Goal: Task Accomplishment & Management: Use online tool/utility

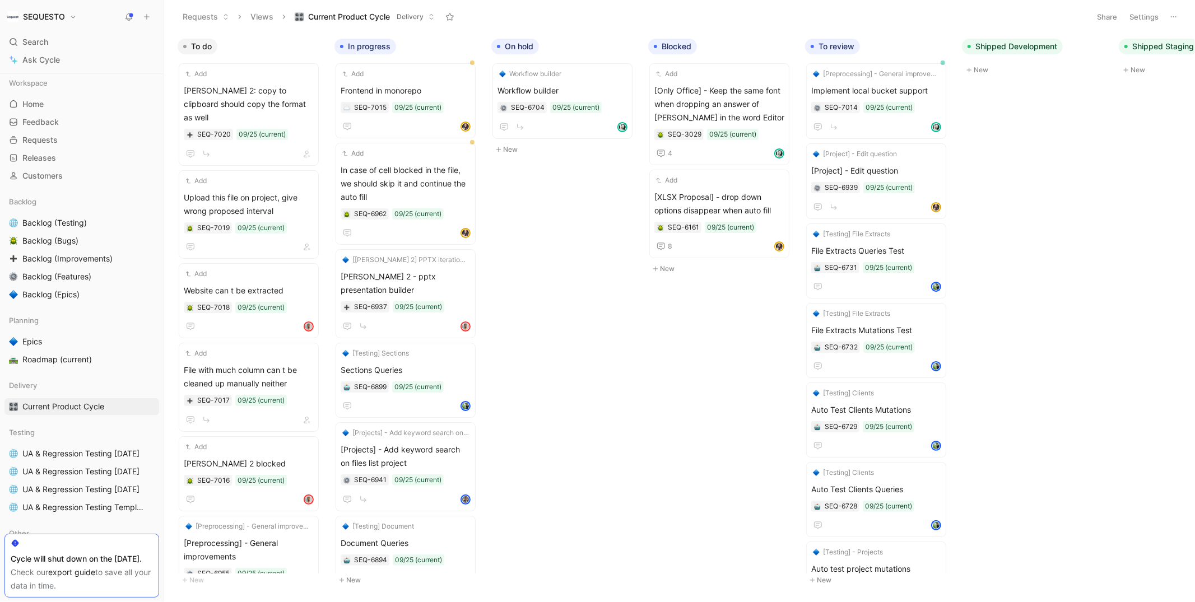
scroll to position [0, 361]
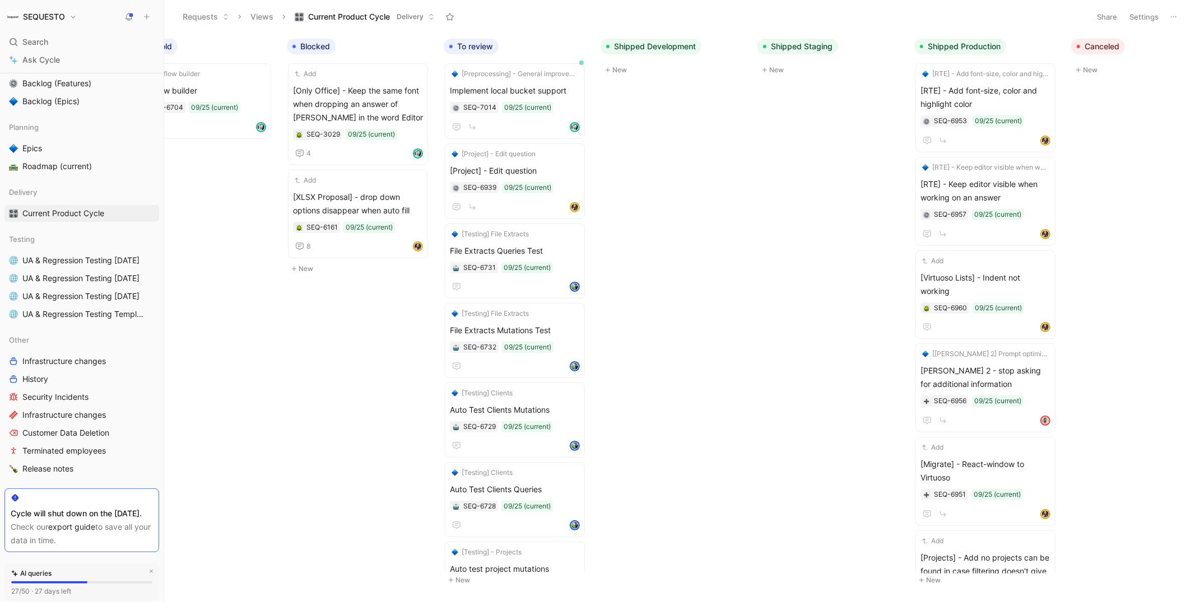
click at [324, 397] on div "To do Add [PERSON_NAME] 2: copy to clipboard should copy the format as well SEQ…" at bounding box center [679, 317] width 1031 height 569
click at [1173, 17] on icon at bounding box center [1173, 16] width 9 height 9
click at [1123, 57] on span "Export in CSV" at bounding box center [1117, 57] width 50 height 10
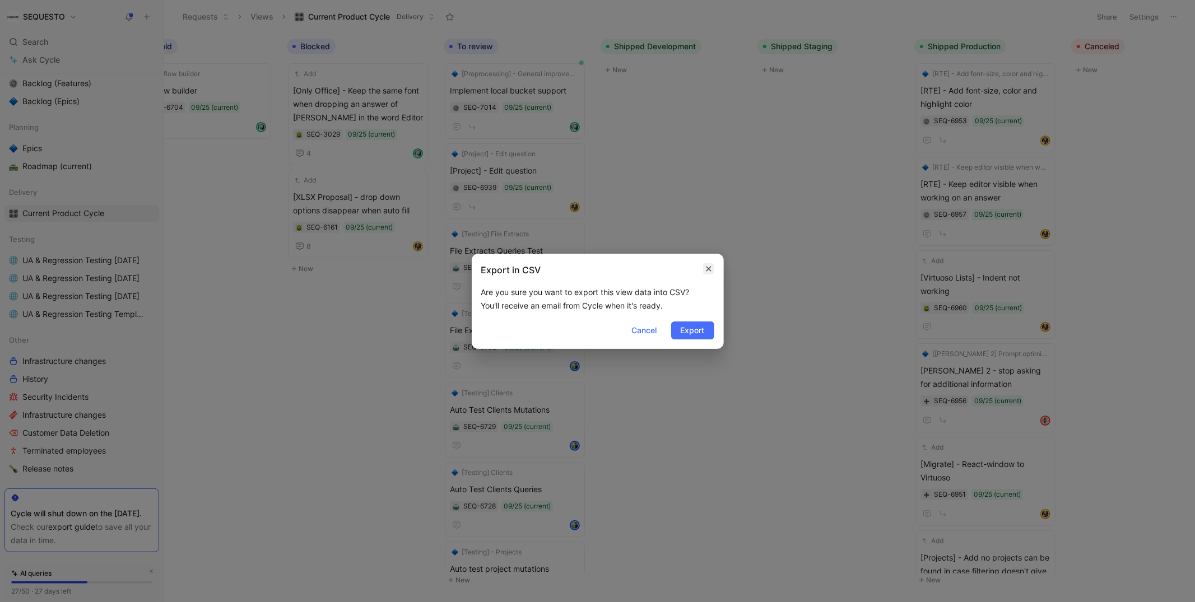
click at [712, 268] on icon "button" at bounding box center [708, 268] width 7 height 9
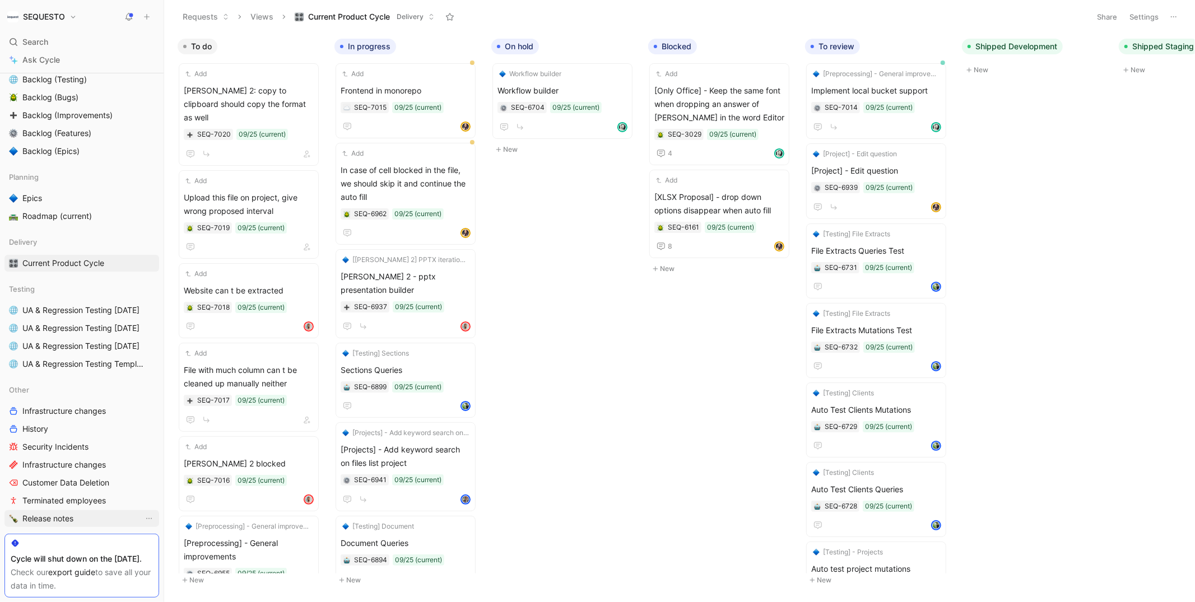
scroll to position [103, 0]
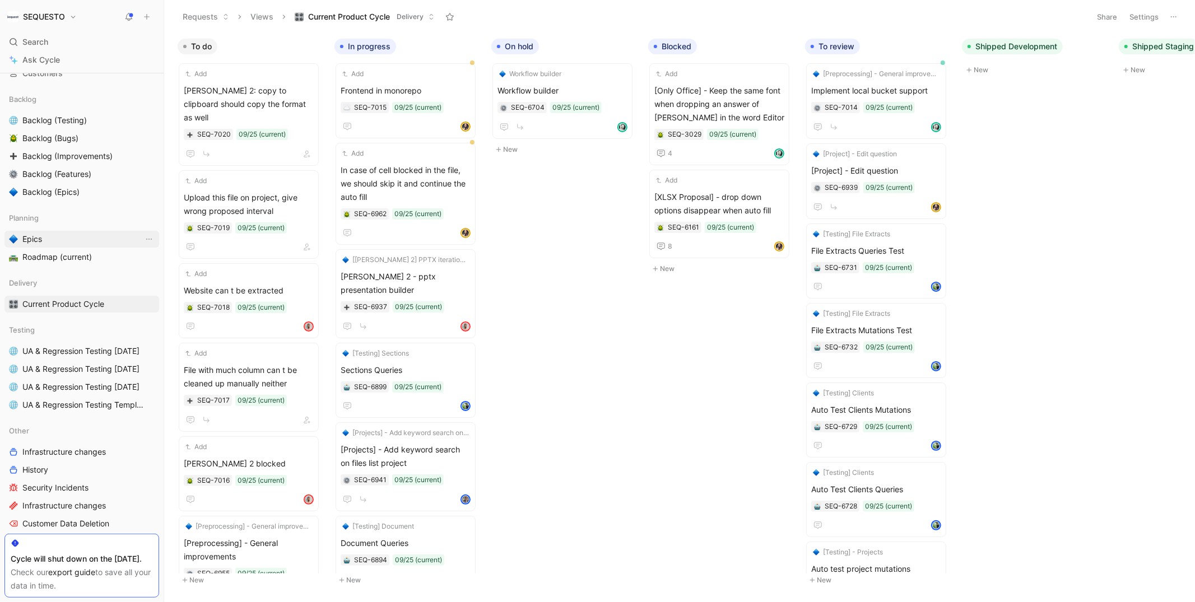
click at [40, 241] on span "Epics" at bounding box center [32, 239] width 20 height 11
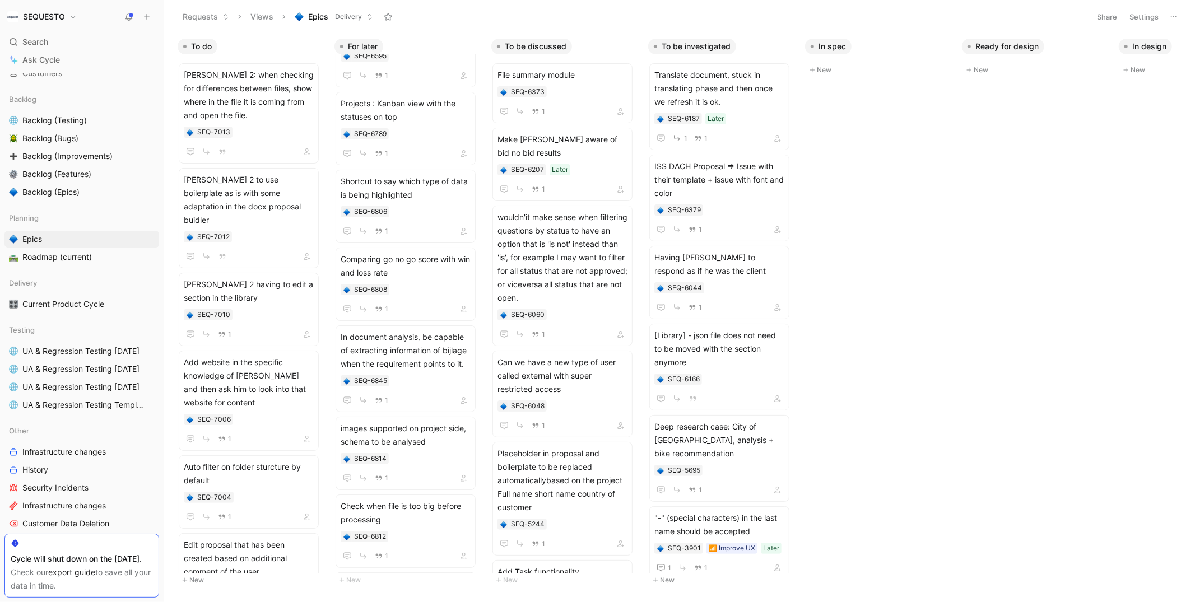
click at [1177, 15] on icon at bounding box center [1173, 16] width 9 height 9
click at [1124, 60] on span "Export in CSV" at bounding box center [1117, 57] width 50 height 10
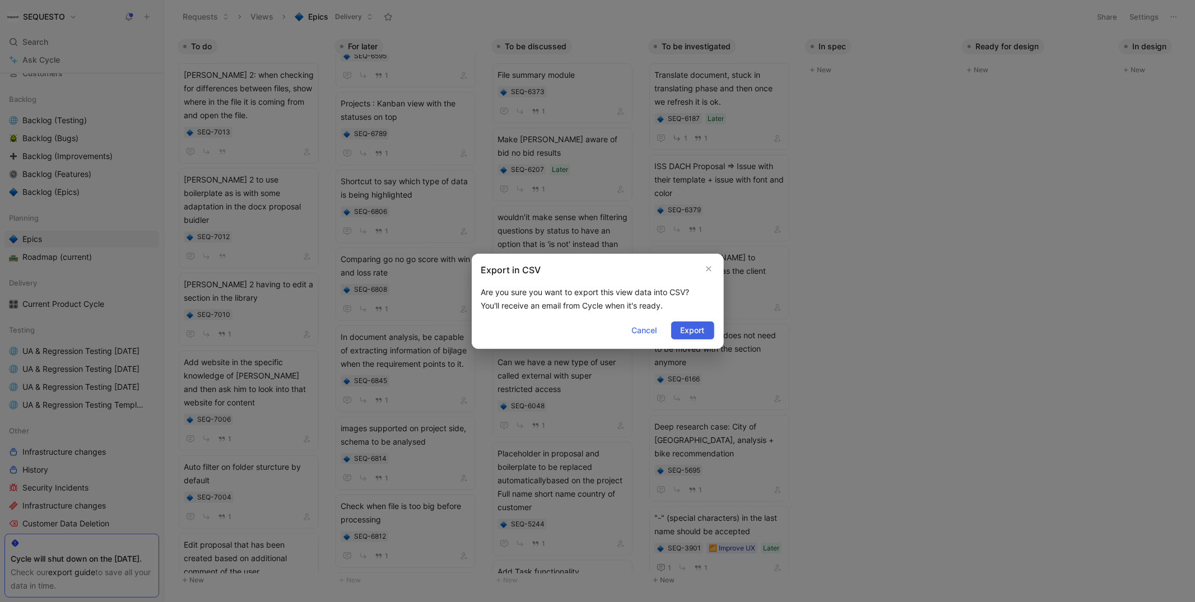
click at [688, 329] on span "Export" at bounding box center [693, 330] width 24 height 13
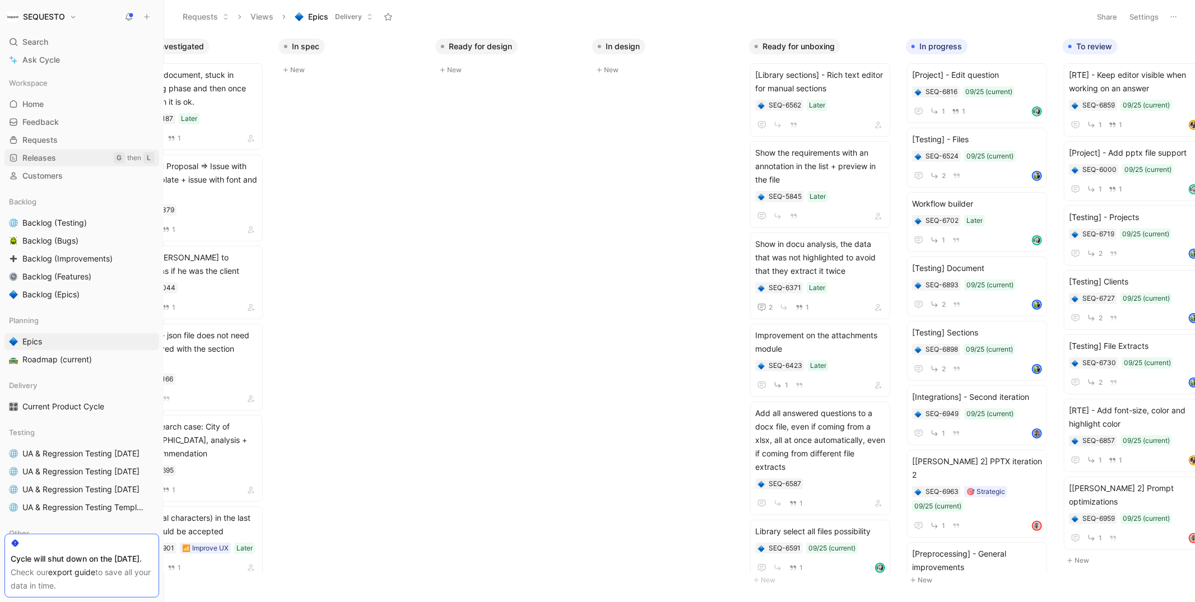
click at [34, 156] on span "Releases" at bounding box center [39, 157] width 34 height 11
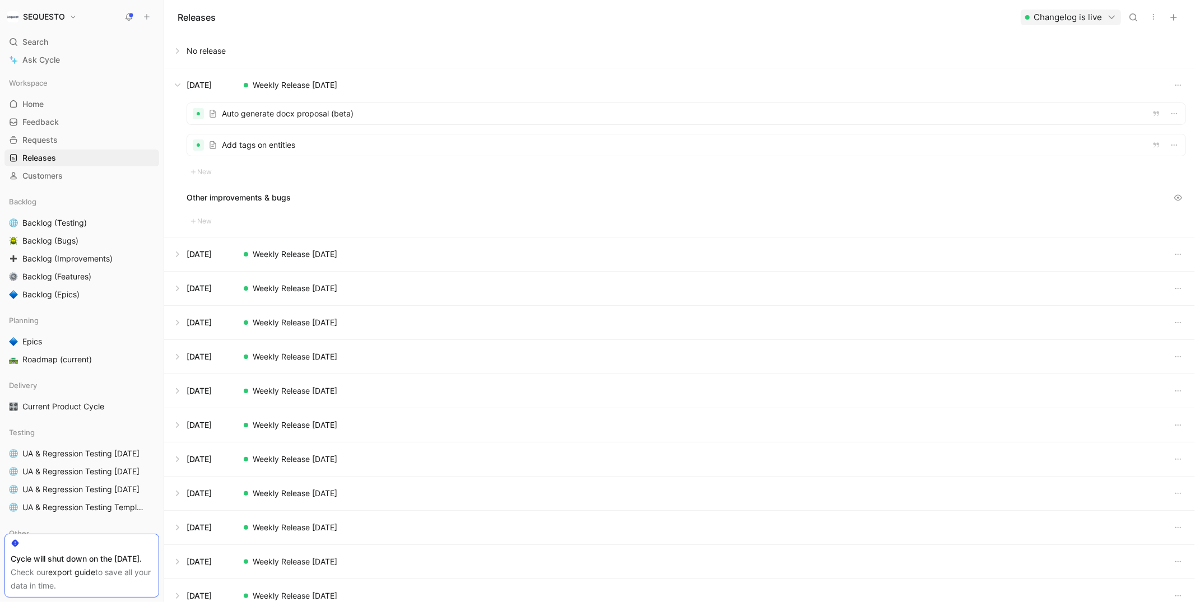
click at [1153, 20] on icon "button" at bounding box center [1153, 16] width 9 height 9
click at [1117, 59] on span "Export in CSV" at bounding box center [1111, 57] width 50 height 10
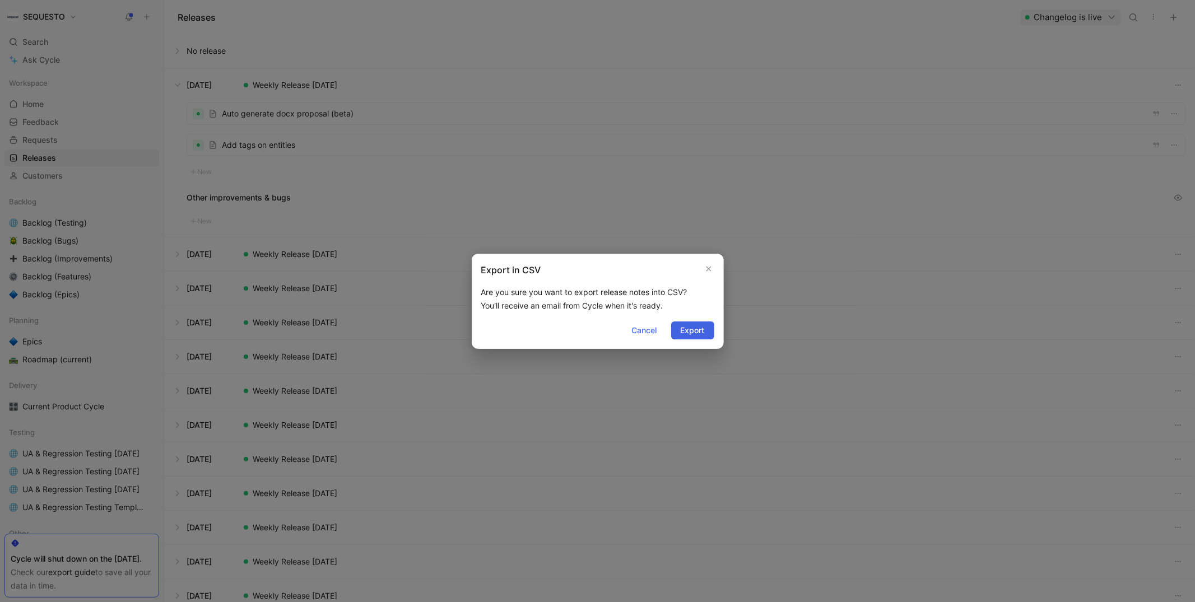
click at [691, 329] on span "Export" at bounding box center [693, 330] width 24 height 13
